Goal: Task Accomplishment & Management: Manage account settings

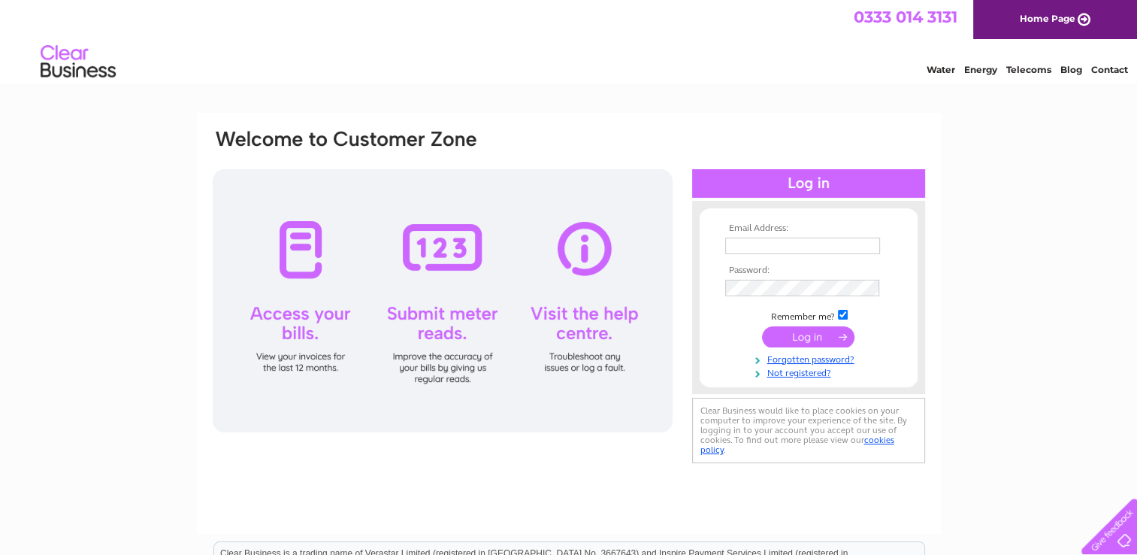
click at [782, 253] on td at bounding box center [808, 246] width 174 height 24
click at [779, 249] on input "text" at bounding box center [802, 245] width 155 height 17
paste input "[EMAIL_ADDRESS][DOMAIN_NAME]"
type input "[EMAIL_ADDRESS][DOMAIN_NAME]"
click at [791, 340] on input "submit" at bounding box center [808, 337] width 92 height 21
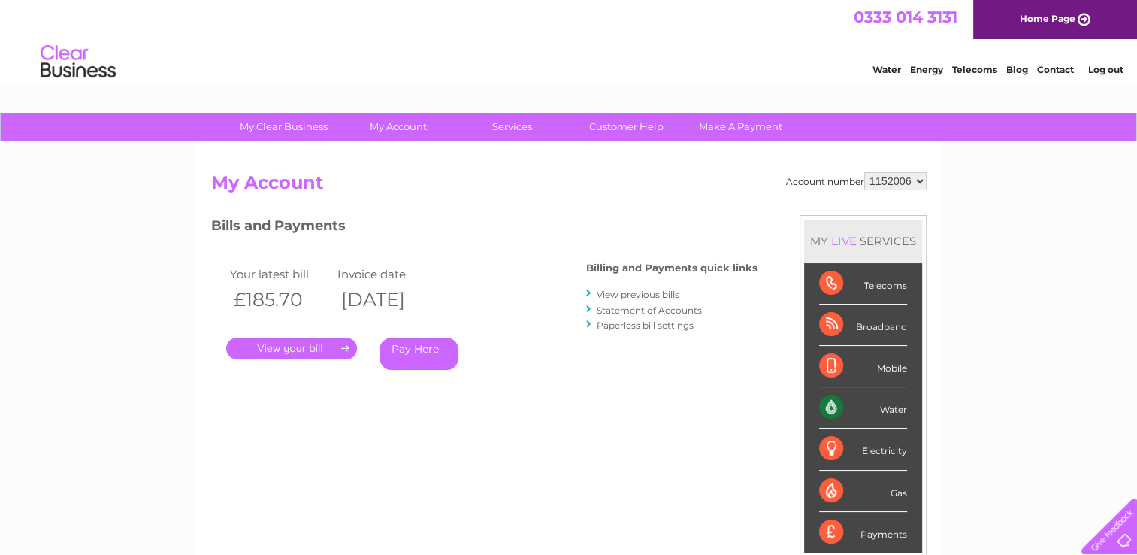
click at [295, 349] on link "." at bounding box center [291, 348] width 131 height 22
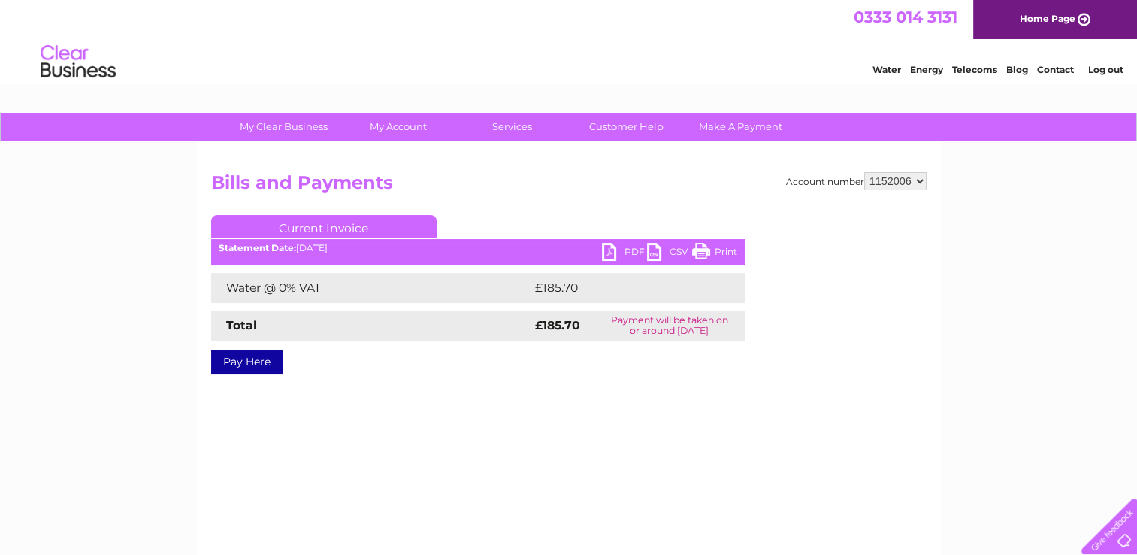
click at [622, 251] on link "PDF" at bounding box center [624, 254] width 45 height 22
